Goal: Task Accomplishment & Management: Manage account settings

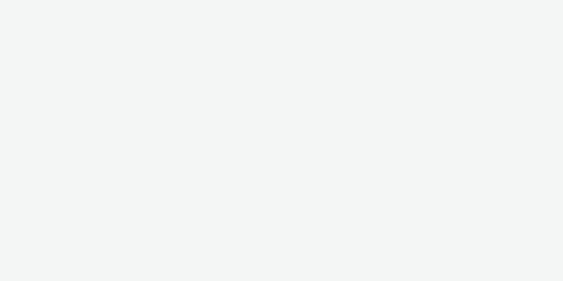
select select "dd3fb4f6-b550-43f6-8f67-b78d09d23a96"
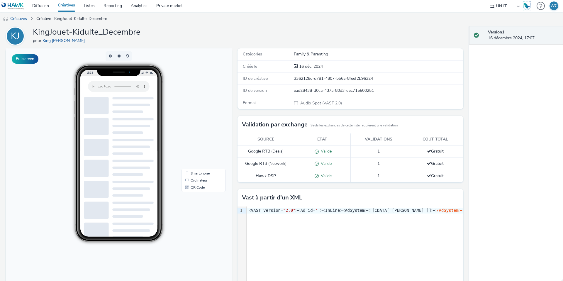
scroll to position [53, 0]
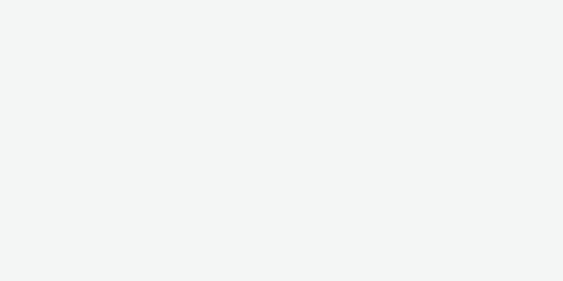
select select "dd3fb4f6-b550-43f6-8f67-b78d09d23a96"
